Goal: Task Accomplishment & Management: Manage account settings

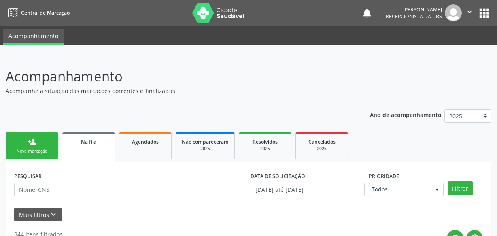
scroll to position [104, 0]
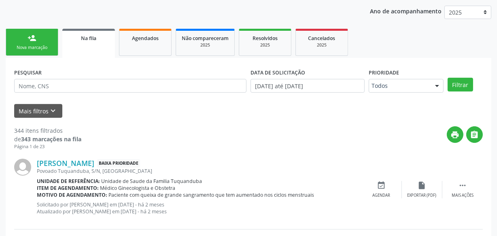
click at [35, 38] on div "person_add" at bounding box center [32, 38] width 9 height 9
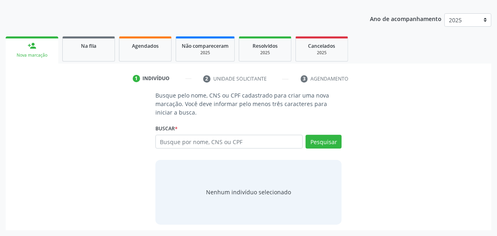
scroll to position [96, 0]
click at [135, 49] on div "Agendados" at bounding box center [145, 46] width 40 height 8
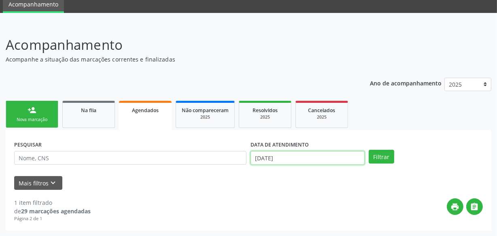
scroll to position [74, 0]
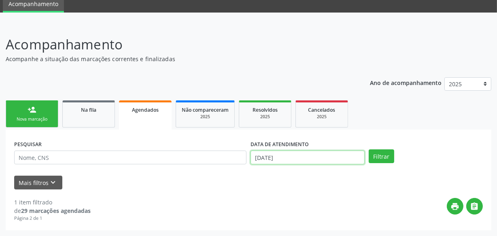
click at [295, 155] on body "Central de Marcação notifications [PERSON_NAME] Recepcionista da UBS  Configur…" at bounding box center [248, 86] width 497 height 236
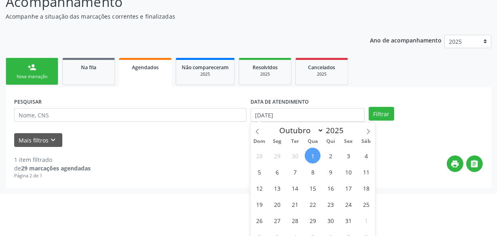
click at [317, 156] on span "1" at bounding box center [313, 156] width 16 height 16
type input "[DATE]"
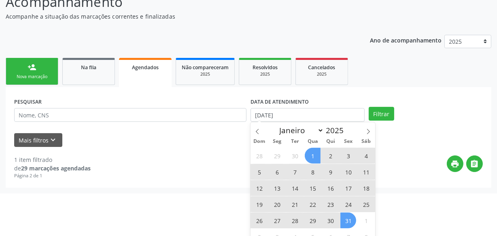
click at [352, 223] on span "31" at bounding box center [348, 220] width 16 height 16
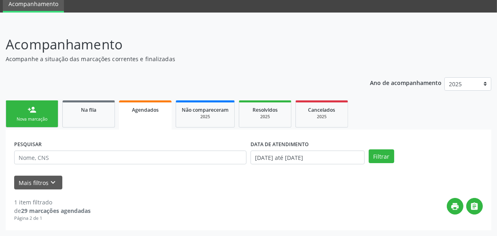
scroll to position [32, 0]
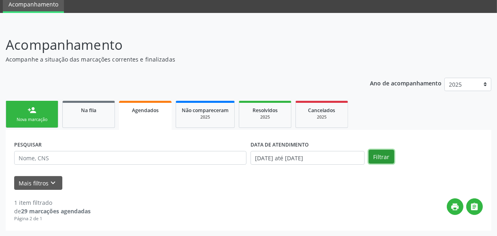
click at [380, 153] on button "Filtrar" at bounding box center [381, 157] width 25 height 14
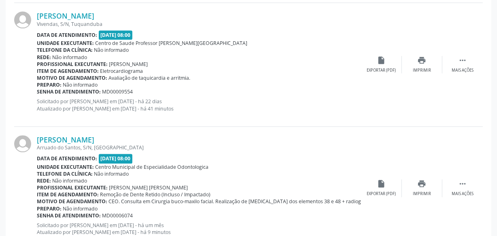
scroll to position [1871, 0]
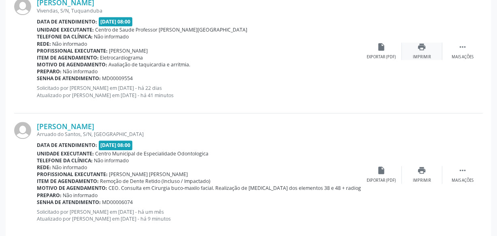
click at [417, 51] on div "print Imprimir" at bounding box center [422, 50] width 40 height 17
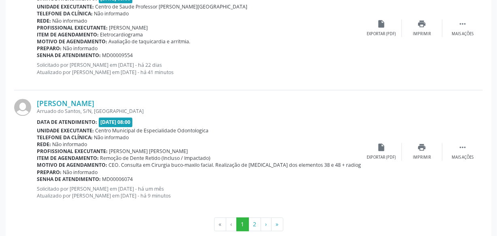
scroll to position [1906, 0]
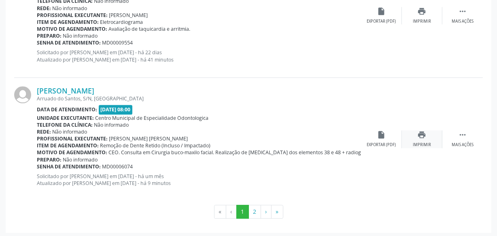
click at [425, 138] on div "print Imprimir" at bounding box center [422, 138] width 40 height 17
click at [418, 138] on div "print Imprimir" at bounding box center [422, 138] width 40 height 17
click at [254, 213] on button "2" at bounding box center [254, 212] width 13 height 14
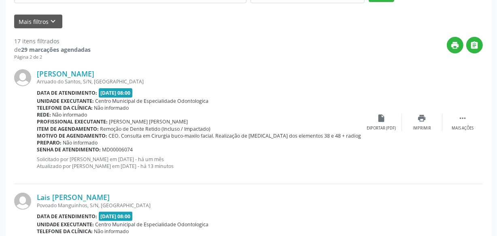
scroll to position [191, 0]
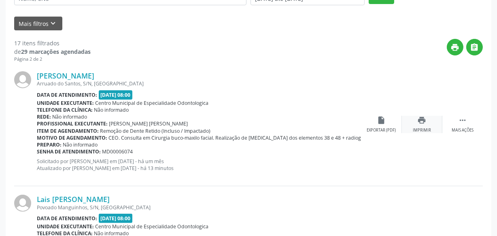
click at [433, 125] on div "print Imprimir" at bounding box center [422, 124] width 40 height 17
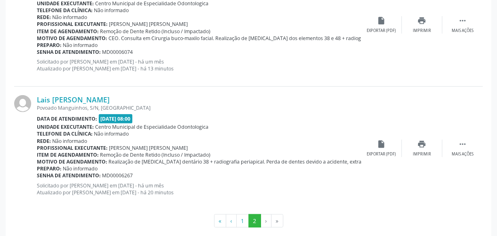
scroll to position [301, 0]
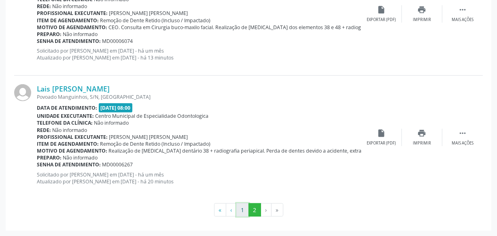
click at [243, 210] on button "1" at bounding box center [242, 210] width 13 height 14
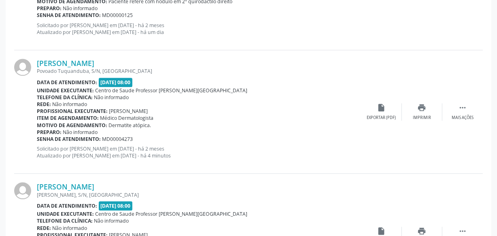
scroll to position [1686, 0]
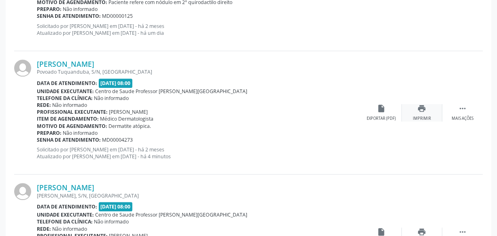
click at [428, 109] on div "print Imprimir" at bounding box center [422, 112] width 40 height 17
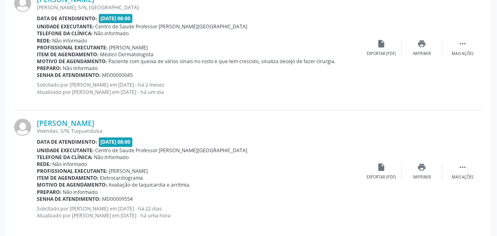
scroll to position [1906, 0]
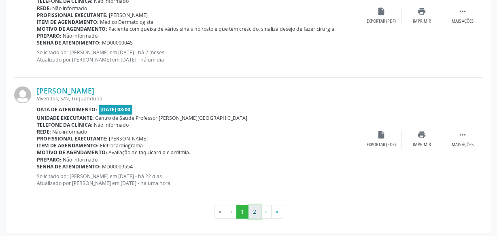
click at [251, 210] on button "2" at bounding box center [254, 212] width 13 height 14
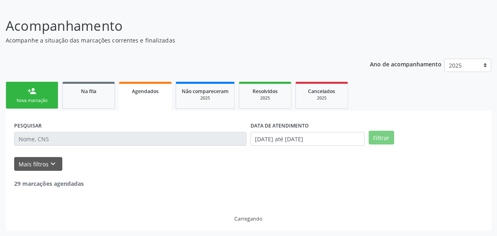
scroll to position [178, 0]
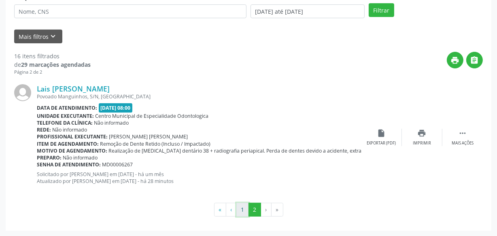
click at [244, 210] on button "1" at bounding box center [242, 210] width 13 height 14
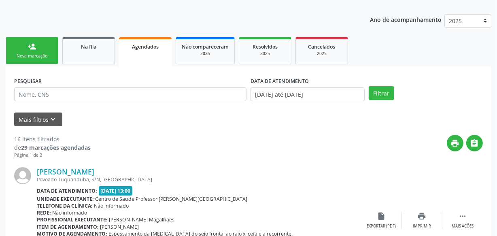
scroll to position [36, 0]
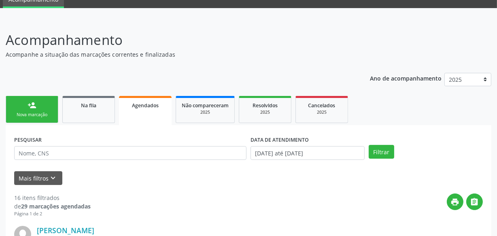
click at [40, 109] on link "person_add Nova marcação" at bounding box center [32, 109] width 53 height 27
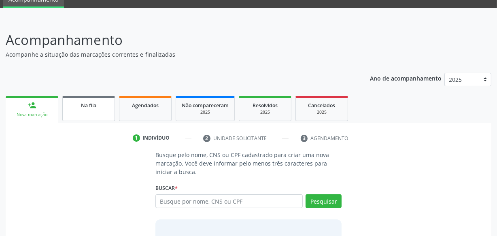
click at [72, 101] on div "Na fila" at bounding box center [88, 105] width 40 height 8
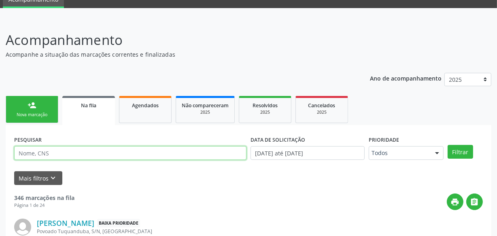
paste input "703406292974419"
type input "703406292974419"
click at [448, 145] on button "Filtrar" at bounding box center [460, 152] width 25 height 14
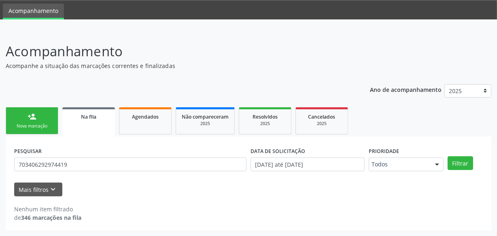
scroll to position [25, 0]
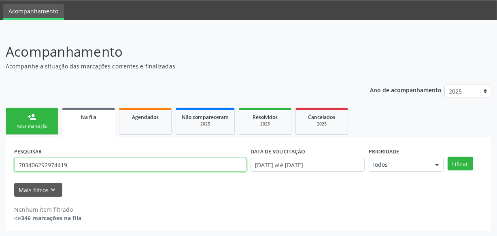
drag, startPoint x: 25, startPoint y: 166, endPoint x: 0, endPoint y: 168, distance: 25.2
click at [0, 168] on div "Acompanhamento Acompanhe a situação das marcações correntes e finalizadas Relat…" at bounding box center [248, 133] width 497 height 205
click at [448, 157] on button "Filtrar" at bounding box center [460, 164] width 25 height 14
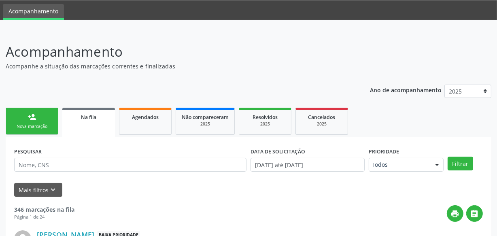
click at [53, 123] on link "person_add Nova marcação" at bounding box center [32, 121] width 53 height 27
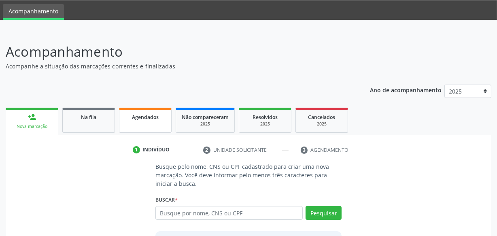
click at [154, 120] on link "Agendados" at bounding box center [145, 120] width 53 height 25
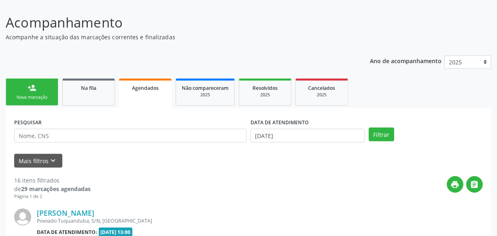
scroll to position [98, 0]
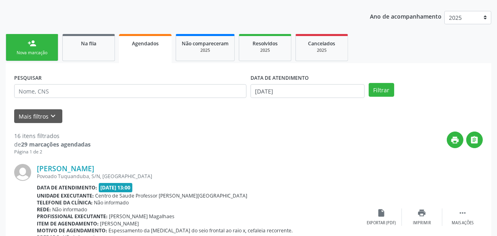
click at [98, 47] on link "Na fila" at bounding box center [88, 47] width 53 height 27
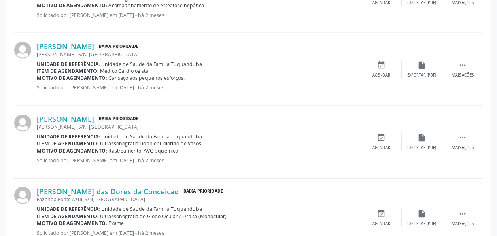
scroll to position [1161, 0]
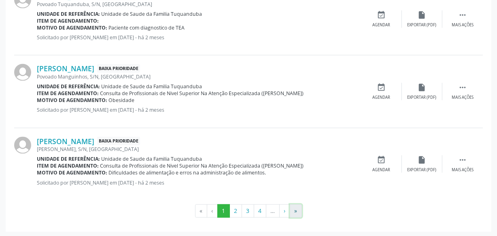
click at [296, 212] on button "»" at bounding box center [296, 211] width 12 height 14
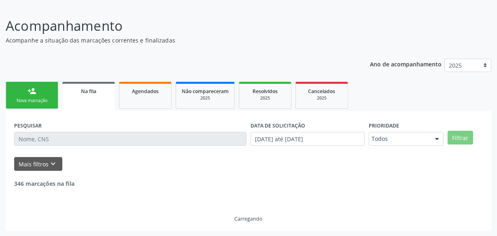
scroll to position [128, 0]
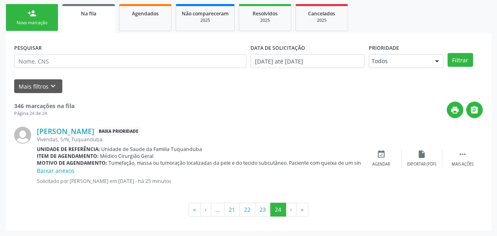
click at [290, 132] on div "[PERSON_NAME] Baixa Prioridade" at bounding box center [199, 131] width 325 height 9
click at [35, 20] on div "Nova marcação" at bounding box center [32, 23] width 40 height 6
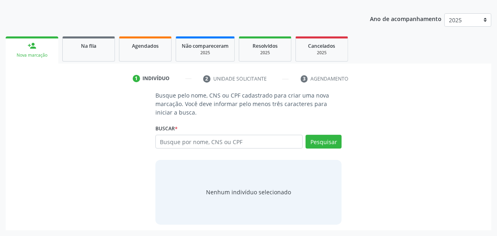
scroll to position [96, 0]
click at [147, 49] on div "Agendados" at bounding box center [145, 46] width 40 height 8
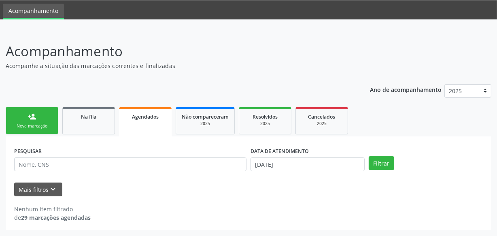
scroll to position [25, 0]
click at [83, 107] on ul "person_add Nova marcação Na fila Agendados Não compareceram 2025 Resolvidos 202…" at bounding box center [249, 121] width 486 height 31
click at [94, 118] on span "Na fila" at bounding box center [88, 117] width 15 height 7
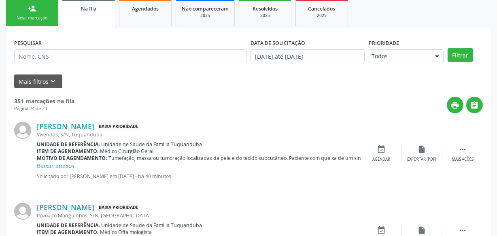
scroll to position [91, 0]
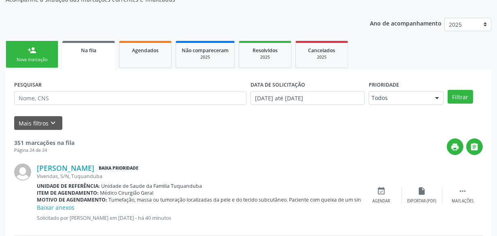
click at [43, 67] on link "person_add Nova marcação" at bounding box center [32, 54] width 53 height 27
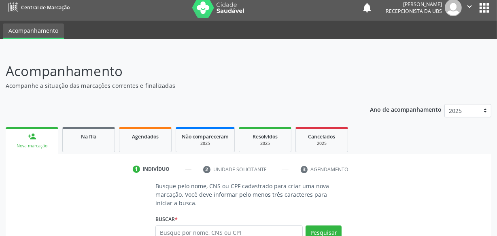
scroll to position [0, 0]
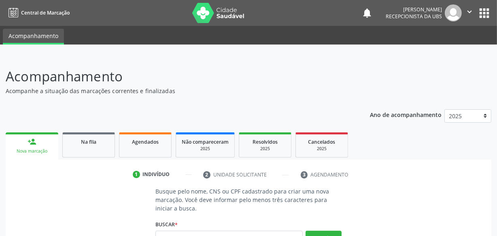
click at [470, 12] on icon "" at bounding box center [469, 11] width 9 height 9
click at [439, 51] on link "Sair" at bounding box center [449, 49] width 56 height 11
